Goal: Task Accomplishment & Management: Complete application form

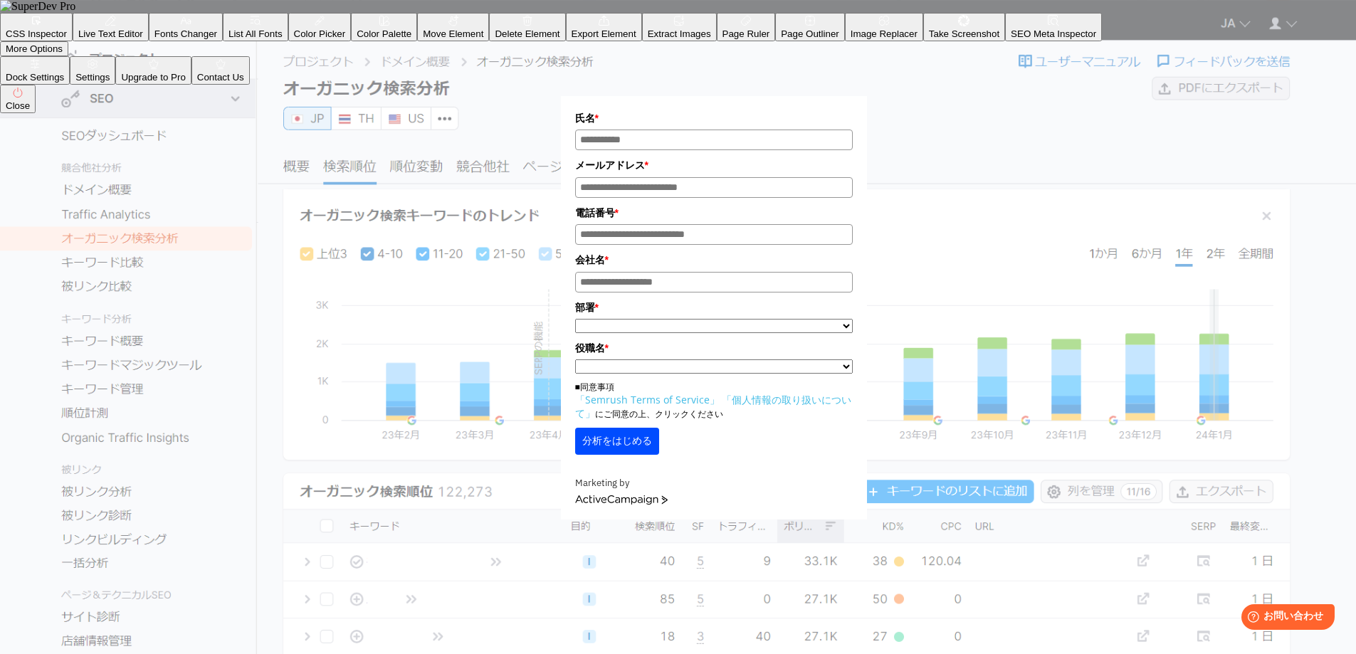
click at [644, 448] on button "分析をはじめる" at bounding box center [617, 441] width 84 height 27
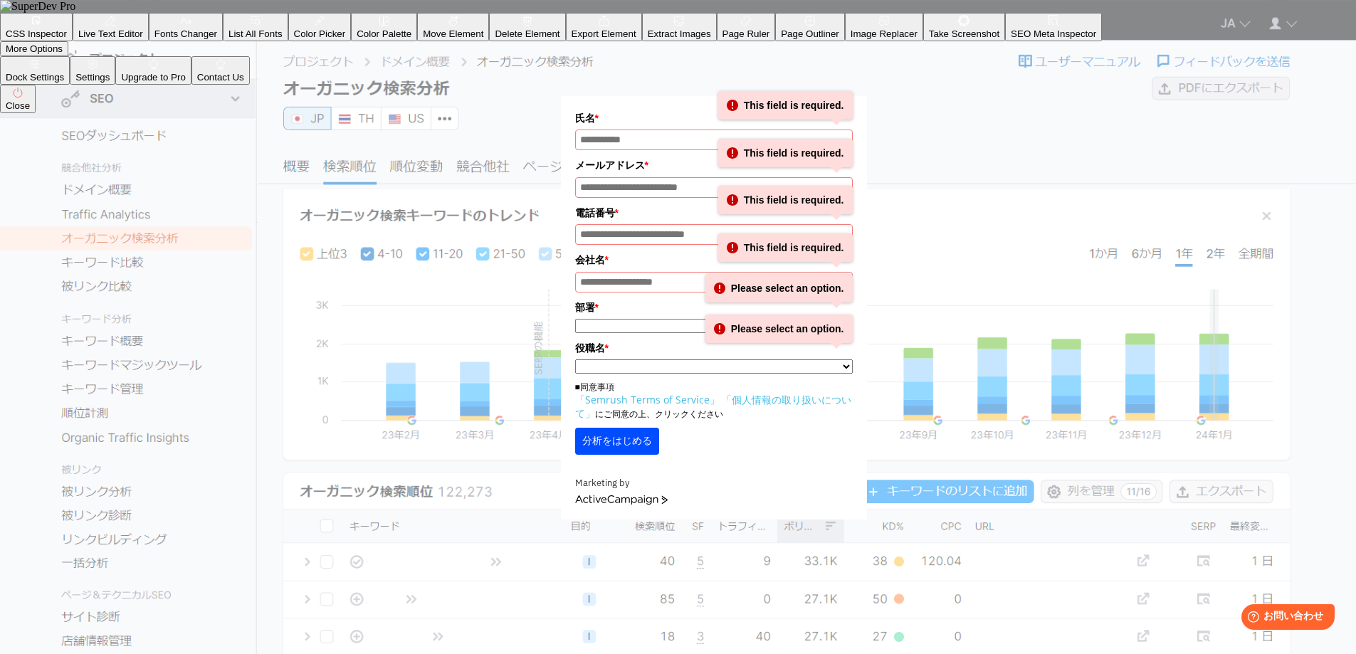
click at [891, 164] on div "氏名 * This field is required. メールアドレス * This field is required. 電話番号 * This fiel…" at bounding box center [714, 269] width 712 height 502
click at [918, 104] on div "氏名 * This field is required. メールアドレス * This field is required. 電話番号 * This fiel…" at bounding box center [714, 269] width 712 height 502
